Goal: Find specific page/section: Find specific page/section

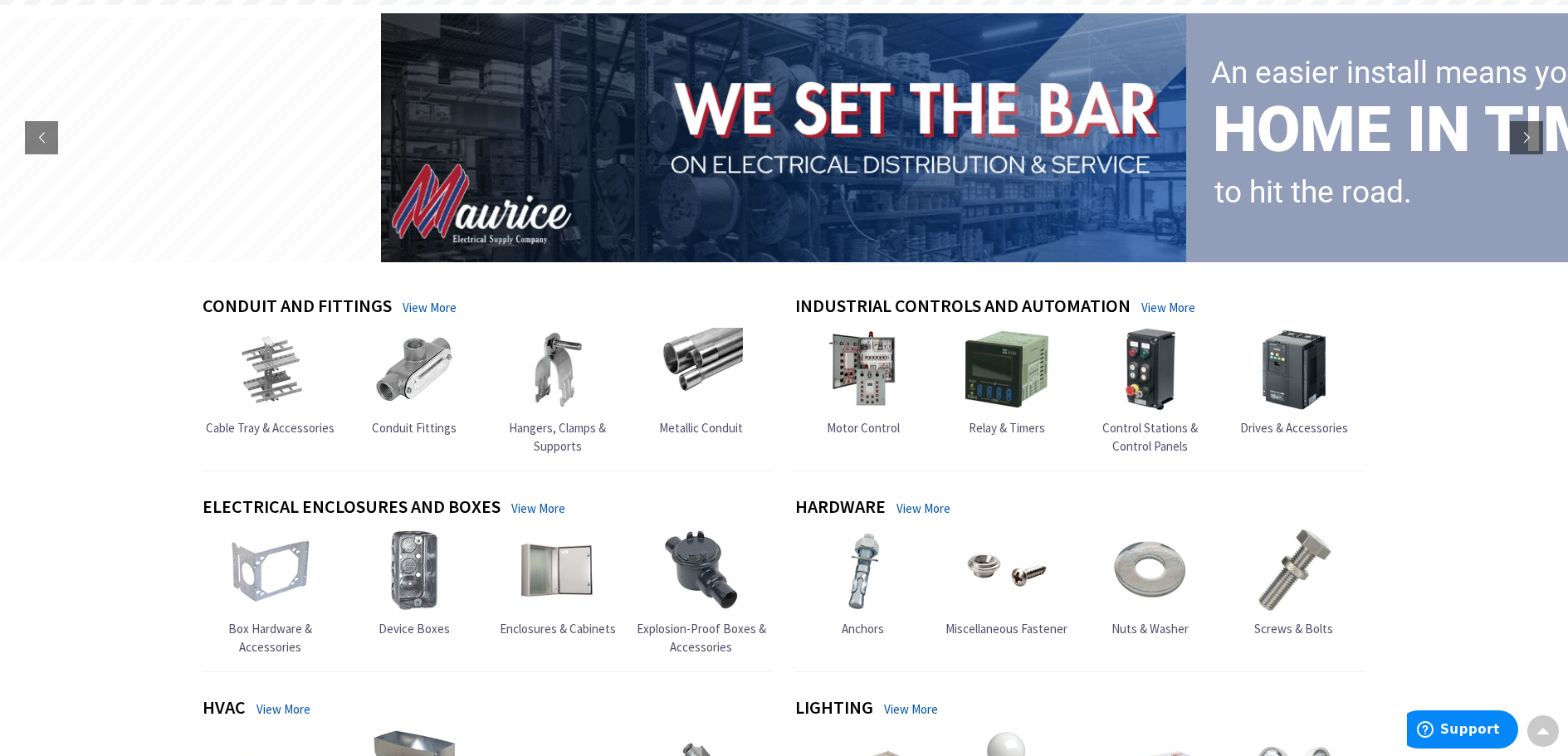
scroll to position [166, 0]
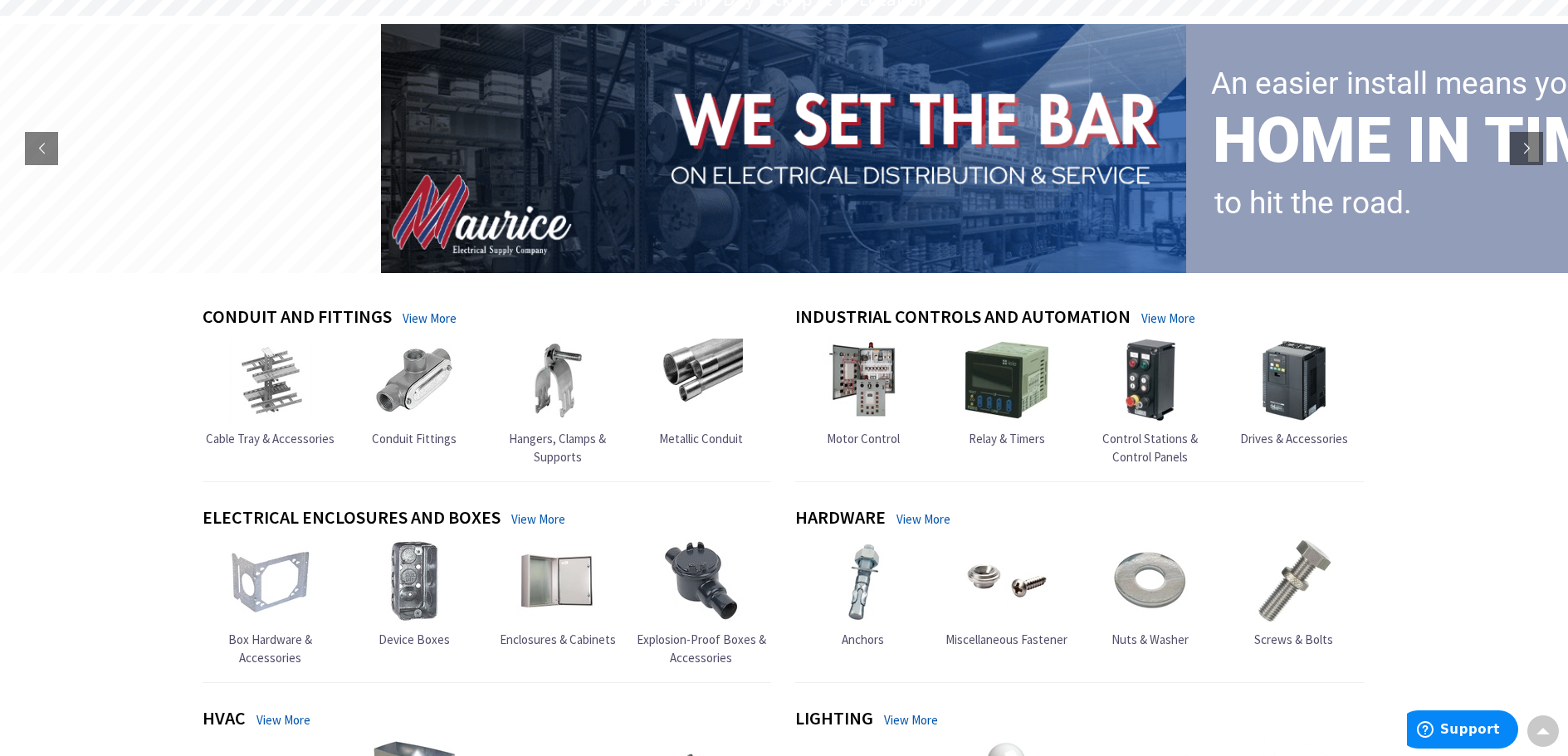
click at [554, 590] on img at bounding box center [558, 580] width 83 height 83
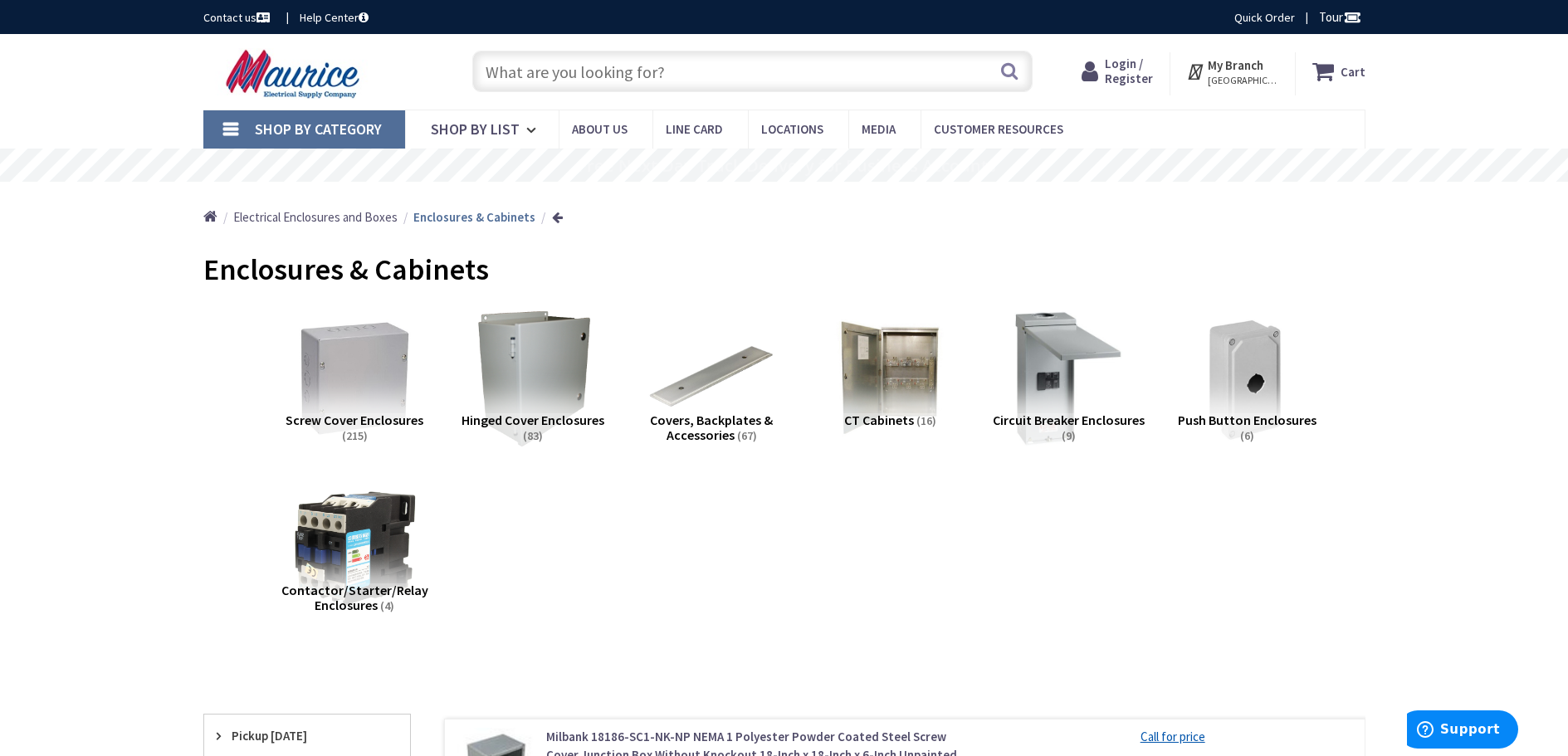
click at [506, 76] on input "text" at bounding box center [753, 71] width 560 height 41
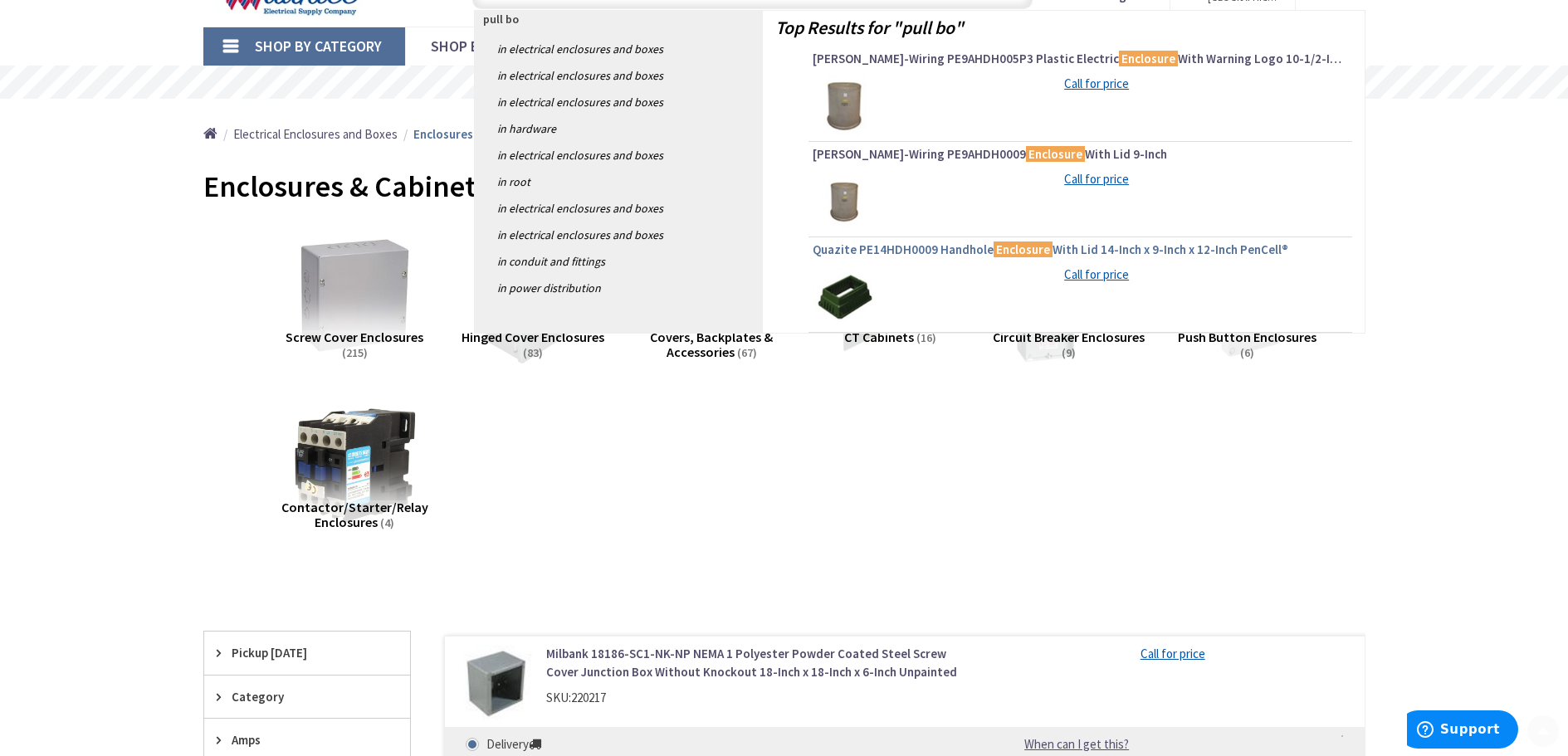
scroll to position [166, 0]
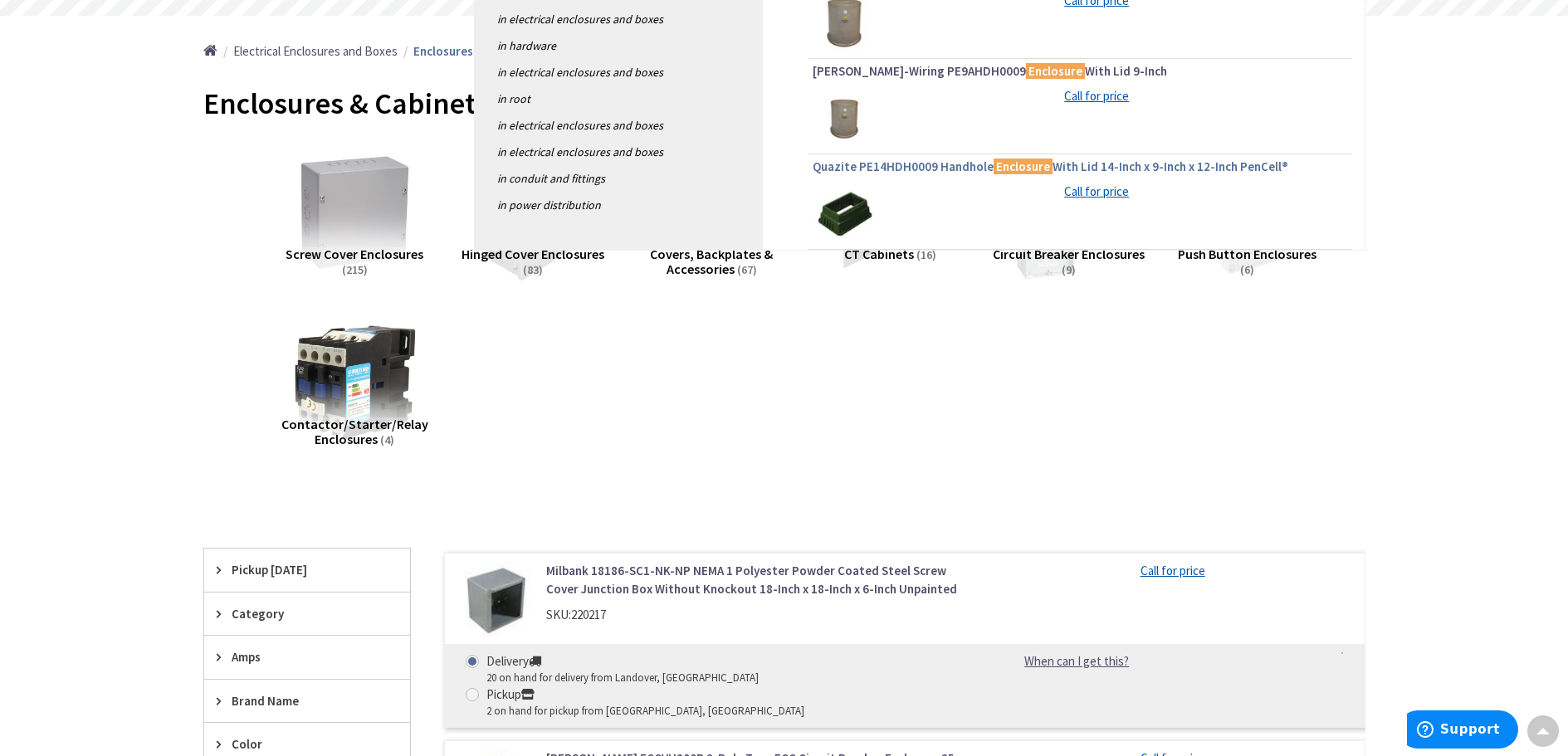
type input "pull bo"
click at [899, 163] on span "Quazite PE14HDH0009 Handhole Enclosure With Lid 14-Inch x 9-Inch x 12-Inch PenC…" at bounding box center [1080, 167] width 535 height 17
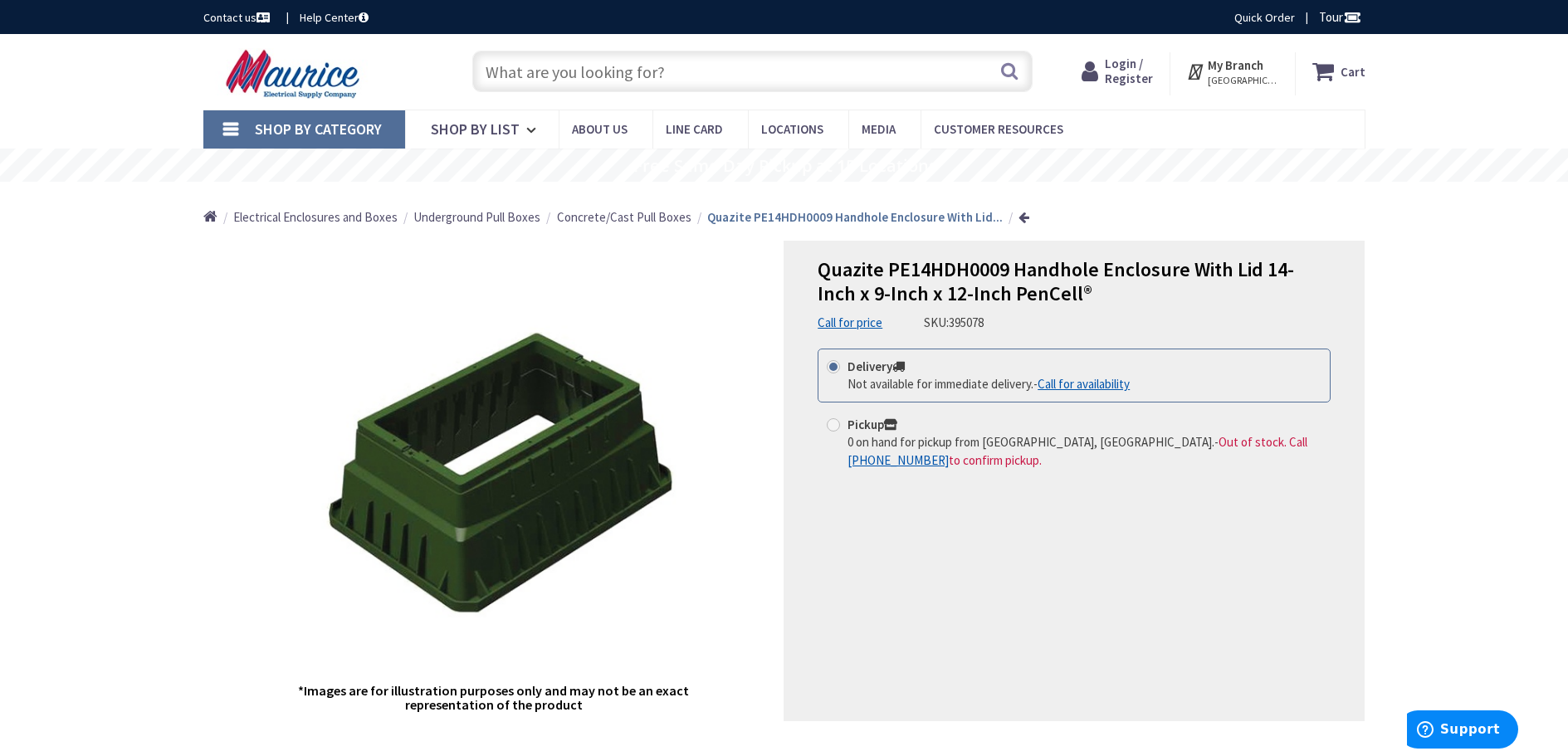
click at [615, 219] on span "Concrete/Cast Pull Boxes" at bounding box center [624, 217] width 134 height 16
